Goal: Purchase product/service

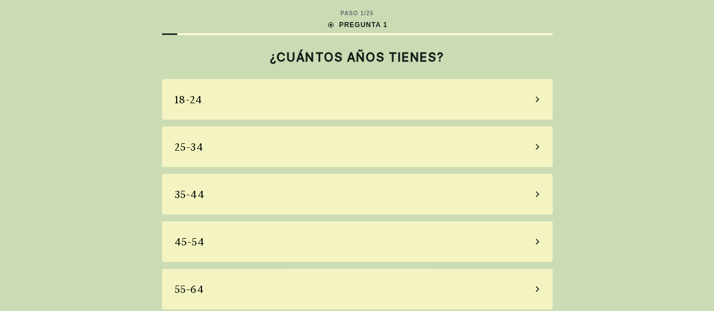
scroll to position [55, 0]
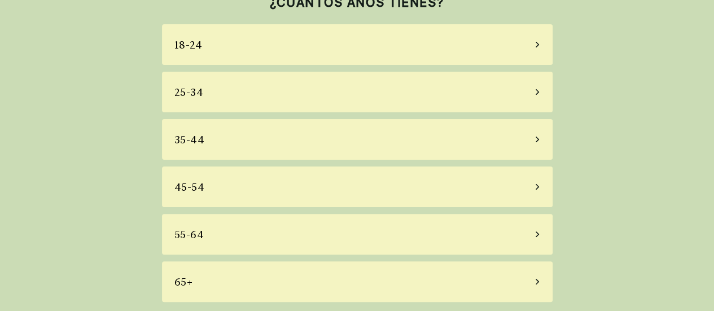
click at [265, 230] on div "55-64" at bounding box center [357, 234] width 390 height 41
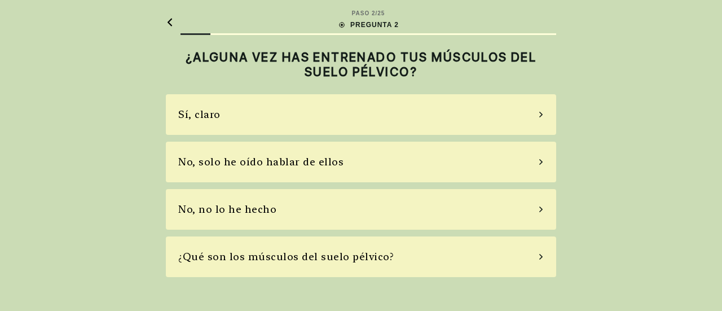
click at [297, 155] on div "No, solo he oído hablar de ellos" at bounding box center [260, 161] width 165 height 15
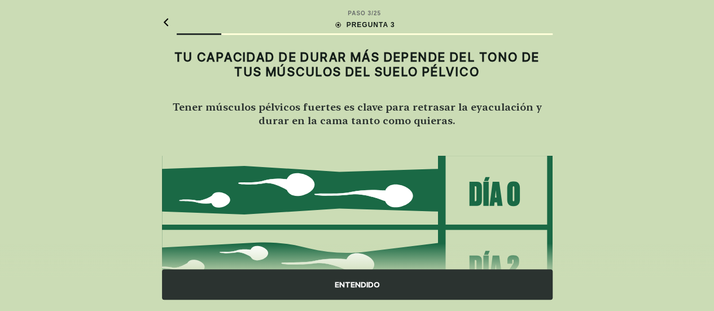
click at [366, 284] on div "ENTENDIDO" at bounding box center [357, 284] width 390 height 30
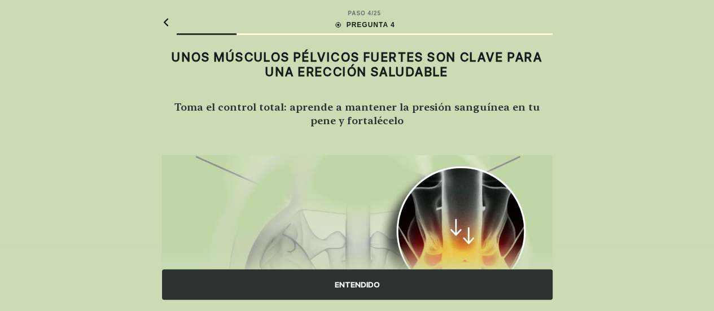
click at [375, 285] on div "ENTENDIDO" at bounding box center [357, 284] width 390 height 30
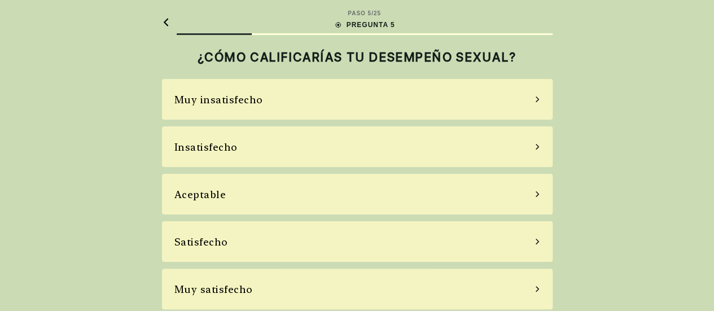
click at [213, 156] on div "Insatisfecho" at bounding box center [357, 146] width 390 height 41
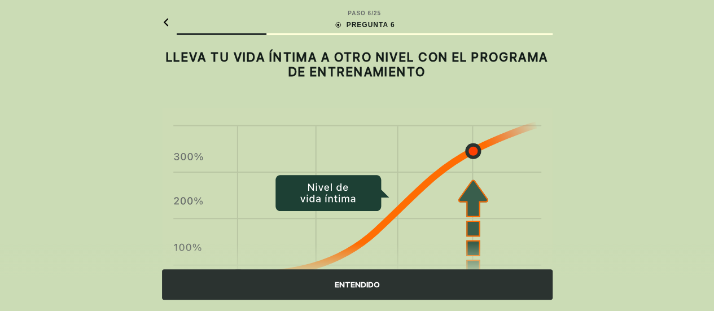
click at [353, 283] on div "ENTENDIDO" at bounding box center [357, 284] width 390 height 30
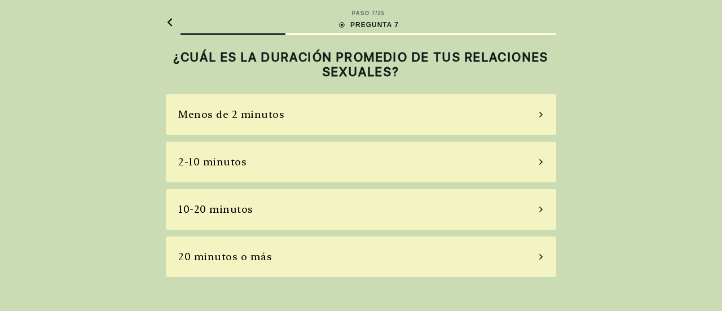
click at [215, 162] on div "2-10 minutos" at bounding box center [212, 161] width 68 height 15
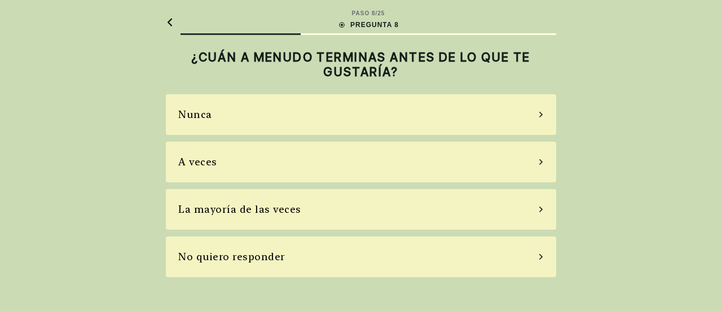
click at [287, 214] on div "La mayoría de las veces" at bounding box center [239, 208] width 123 height 15
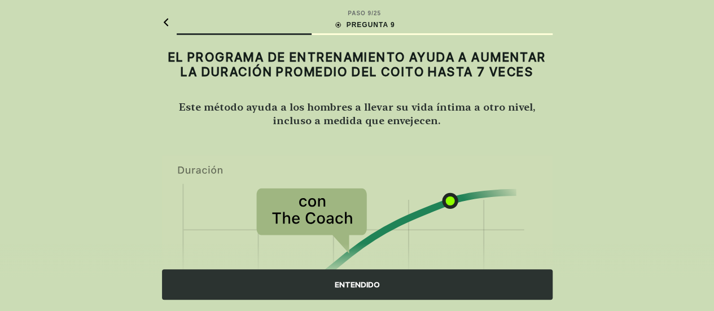
click at [366, 284] on div "ENTENDIDO" at bounding box center [357, 284] width 390 height 30
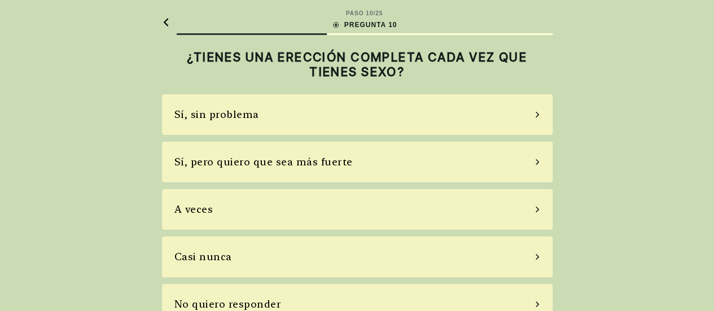
click at [234, 209] on div "A veces" at bounding box center [357, 209] width 390 height 41
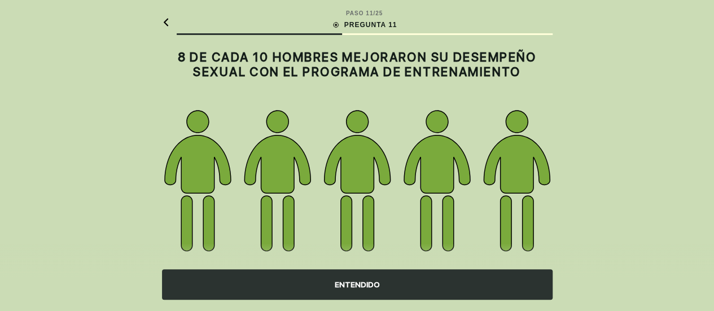
click at [389, 286] on div "ENTENDIDO" at bounding box center [357, 284] width 390 height 30
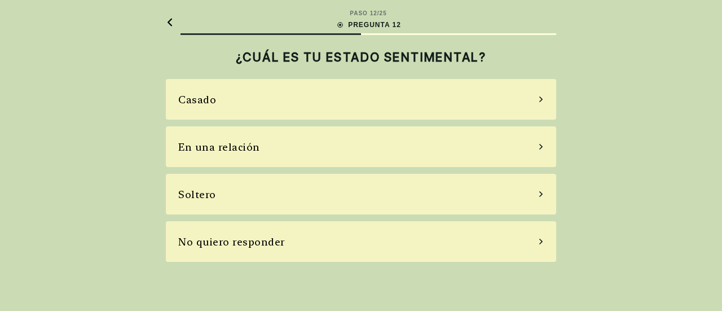
click at [333, 149] on div "En una relación" at bounding box center [361, 146] width 390 height 41
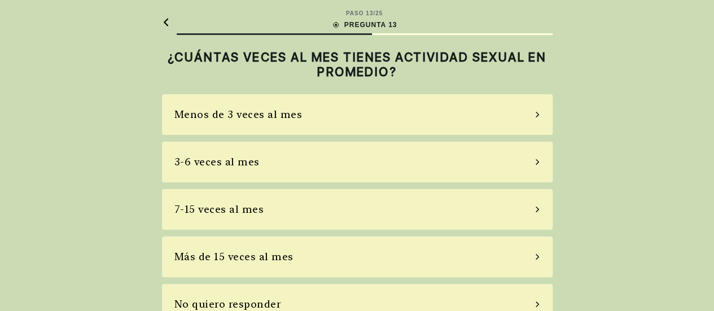
click at [316, 117] on div "Menos de 3 veces al mes" at bounding box center [357, 114] width 390 height 41
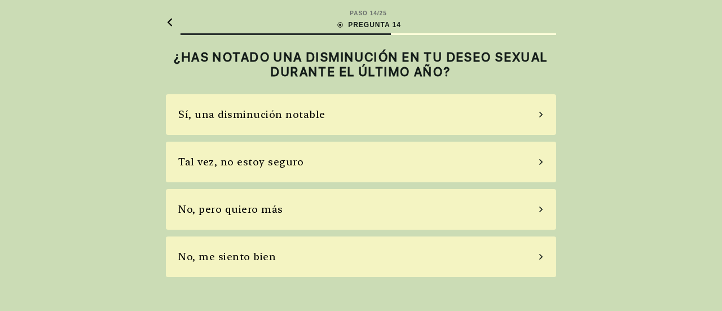
click at [332, 120] on div "Sí, una disminución notable" at bounding box center [361, 114] width 390 height 41
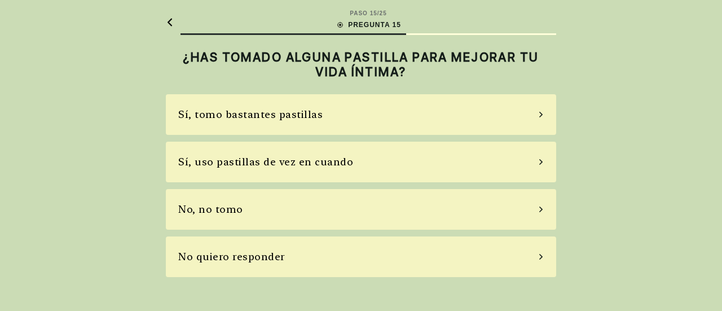
click at [222, 207] on div "No, no tomo" at bounding box center [210, 208] width 65 height 15
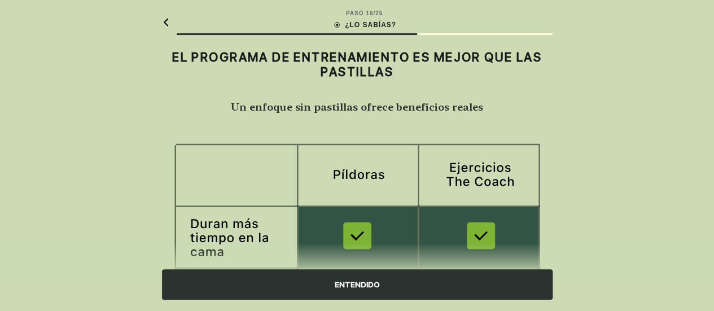
click at [358, 286] on div "ENTENDIDO" at bounding box center [357, 284] width 390 height 30
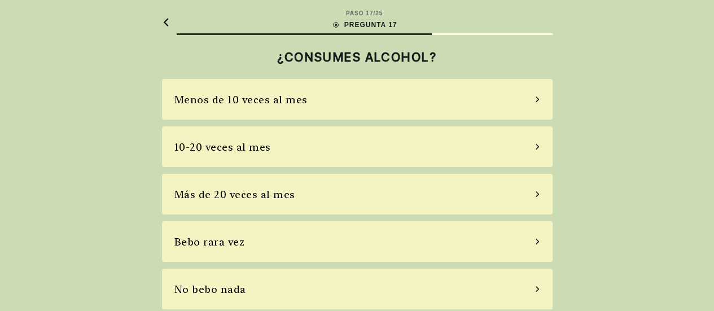
click at [201, 246] on div "Bebo rara vez" at bounding box center [209, 241] width 71 height 15
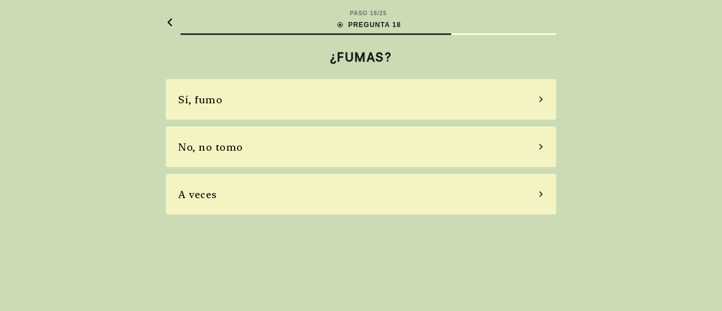
click at [204, 150] on div "No, no tomo" at bounding box center [210, 146] width 65 height 15
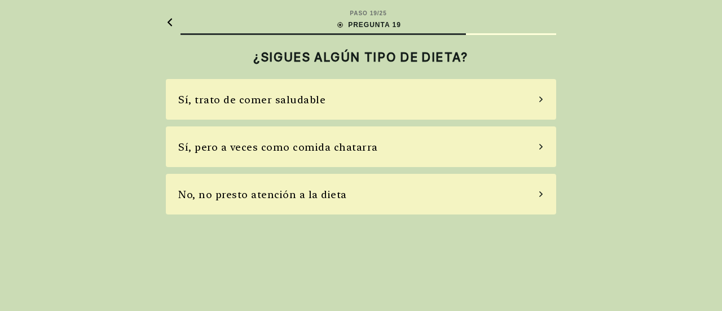
click at [173, 20] on icon at bounding box center [170, 22] width 8 height 8
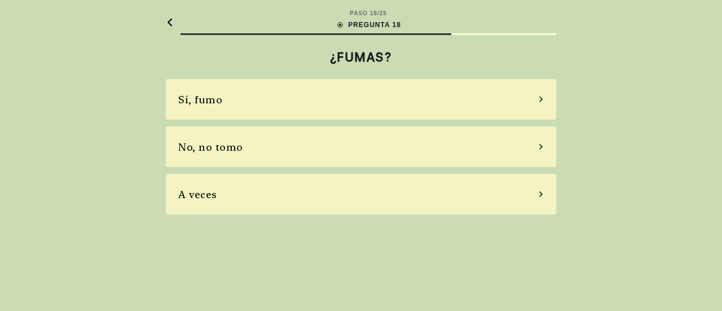
click at [210, 142] on div "No, no tomo" at bounding box center [210, 146] width 65 height 15
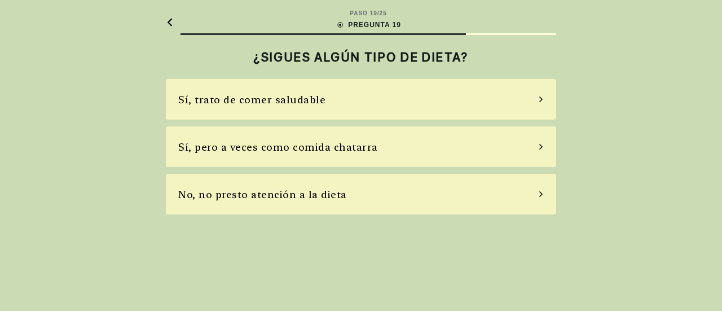
click at [262, 144] on div "Sí, pero a veces como comida chatarra" at bounding box center [278, 146] width 200 height 15
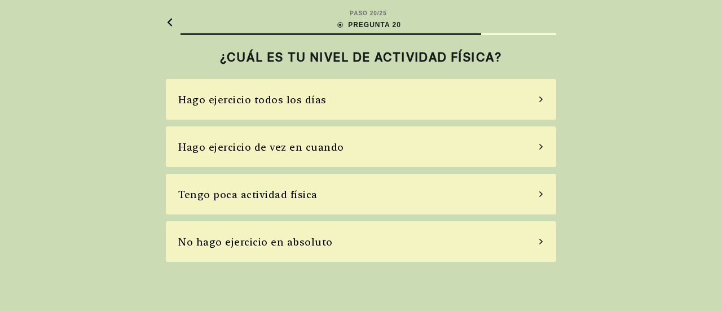
click at [255, 148] on div "Hago ejercicio de vez en cuando" at bounding box center [261, 146] width 166 height 15
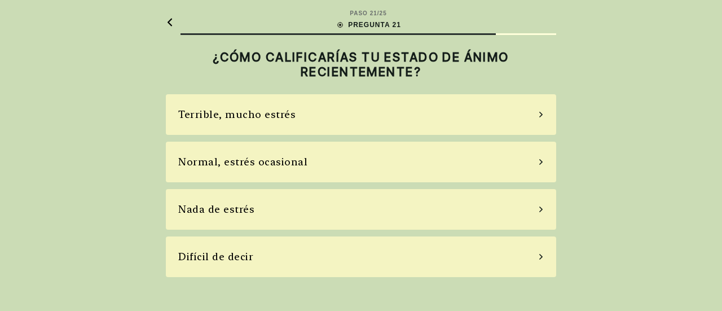
click at [237, 156] on div "Normal, estrés ocasional" at bounding box center [242, 161] width 129 height 15
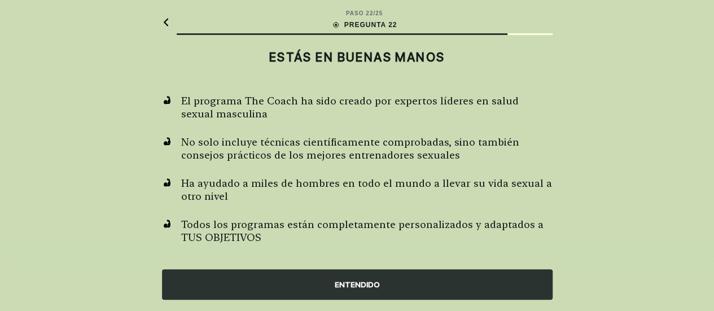
click at [349, 285] on div "ENTENDIDO" at bounding box center [357, 284] width 390 height 30
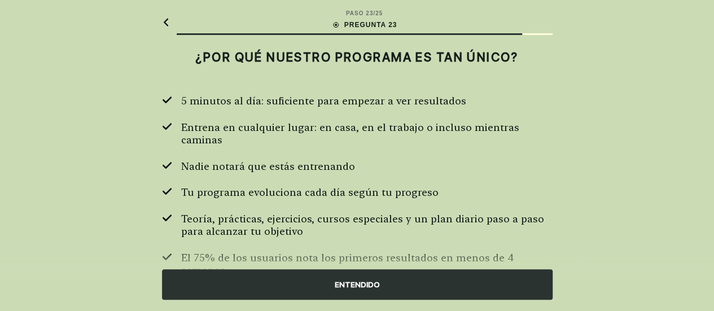
click at [351, 278] on div "ENTENDIDO" at bounding box center [357, 284] width 390 height 30
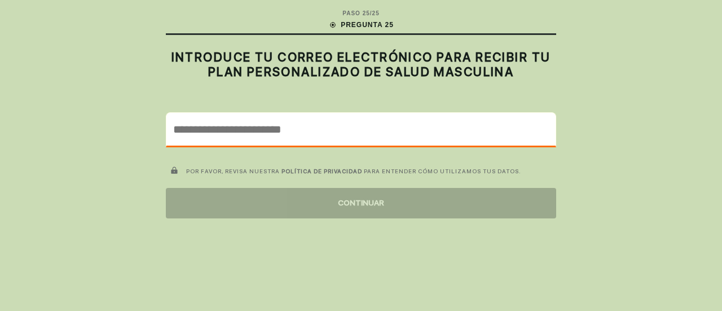
click at [294, 135] on input "email" at bounding box center [360, 129] width 389 height 33
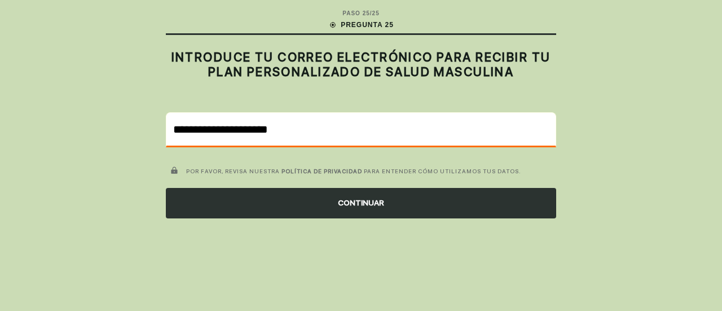
type input "**********"
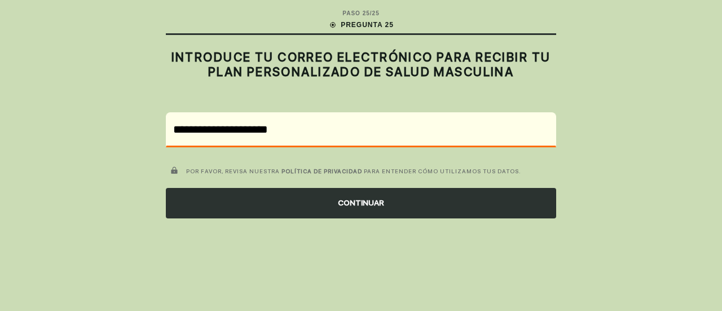
click at [377, 201] on div "CONTINUAR" at bounding box center [361, 203] width 390 height 30
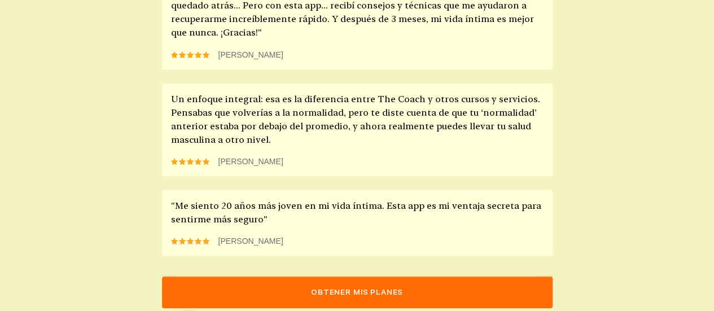
scroll to position [1169, 0]
